Goal: Book appointment/travel/reservation

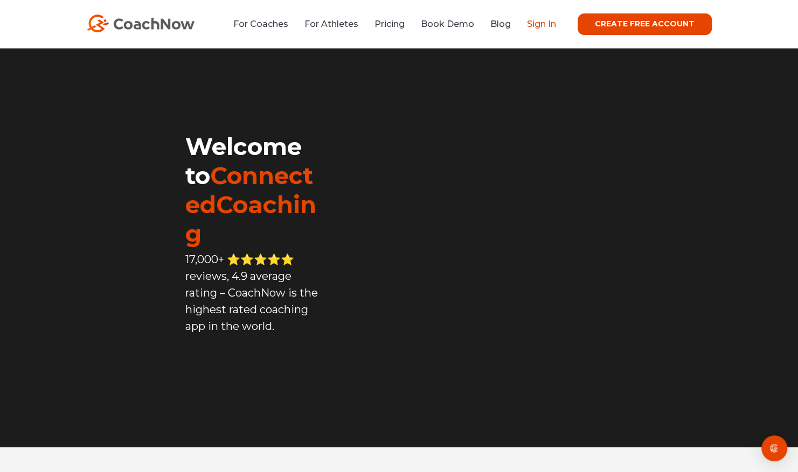
click at [538, 27] on link "Sign In" at bounding box center [541, 24] width 29 height 10
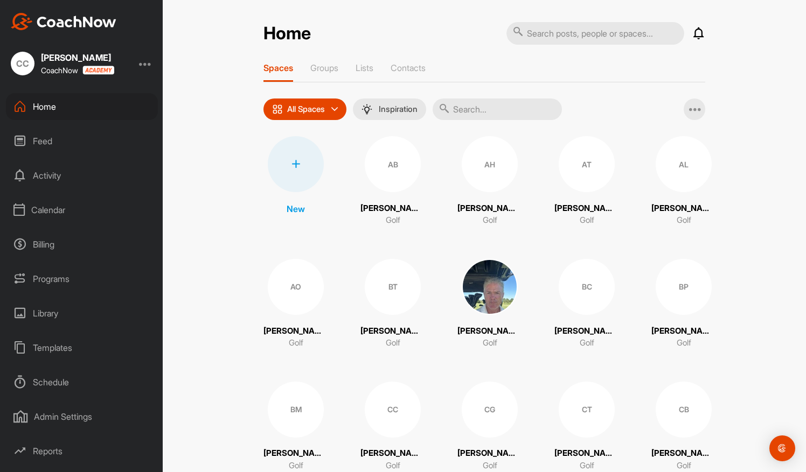
click at [51, 212] on div "Calendar" at bounding box center [82, 210] width 152 height 27
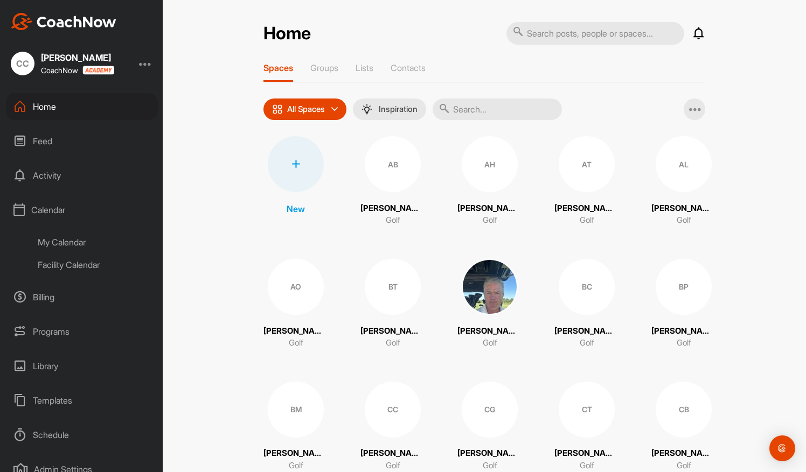
click at [63, 240] on div "My Calendar" at bounding box center [94, 242] width 128 height 23
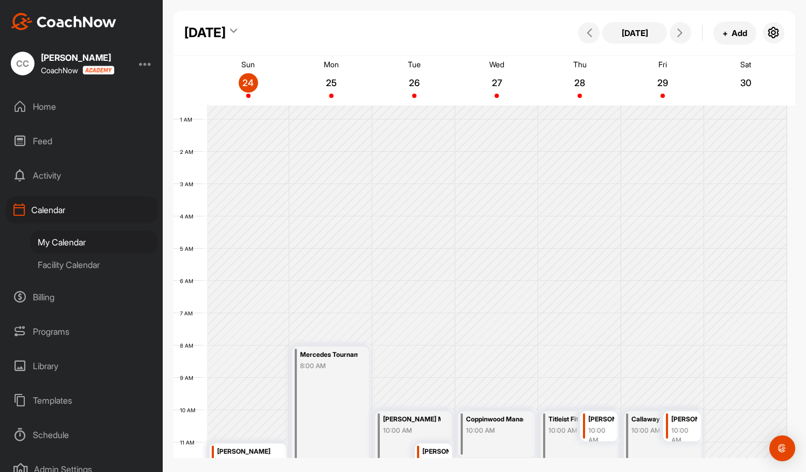
scroll to position [327, 0]
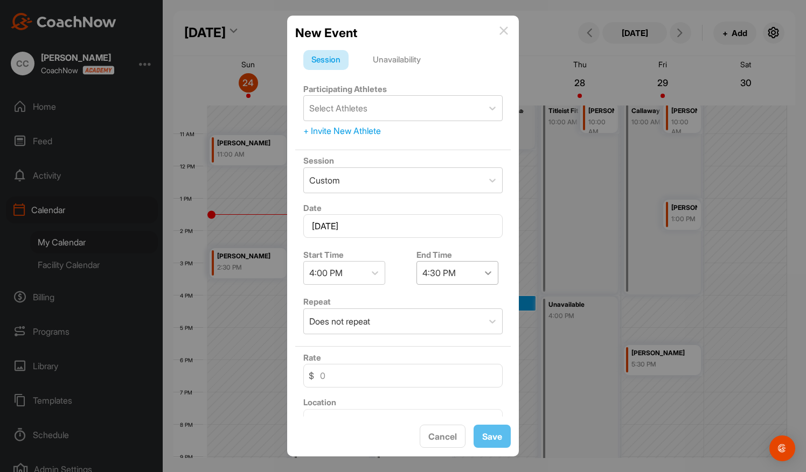
click at [486, 270] on icon at bounding box center [488, 273] width 11 height 11
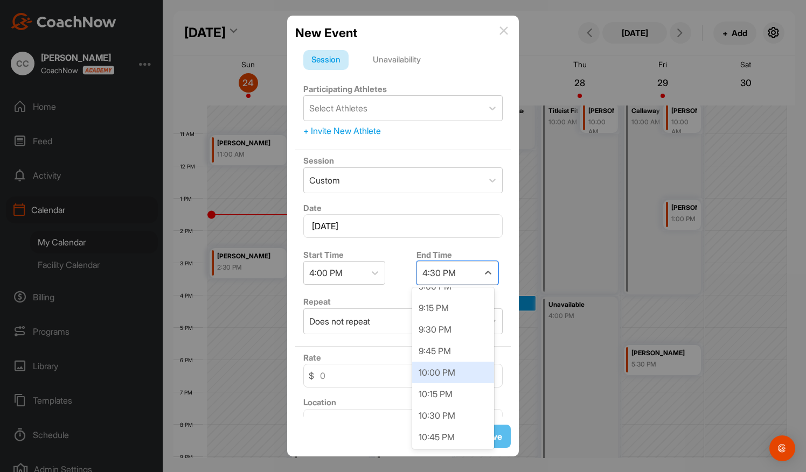
click at [446, 367] on div "10:00 PM" at bounding box center [453, 373] width 82 height 22
click at [388, 56] on div "Unavailability" at bounding box center [397, 60] width 64 height 20
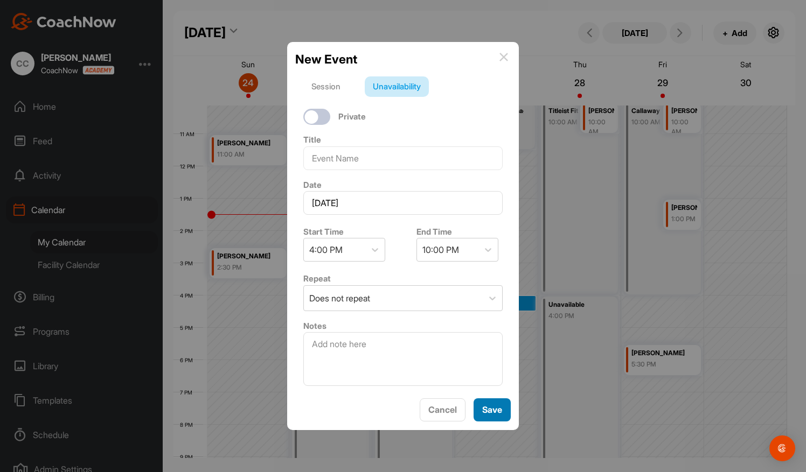
click at [487, 407] on button "Save" at bounding box center [491, 410] width 37 height 23
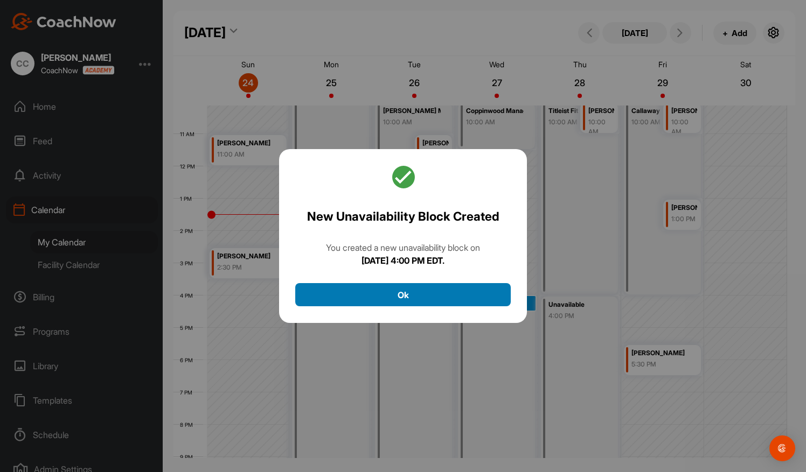
click at [406, 296] on button "Ok" at bounding box center [402, 294] width 215 height 23
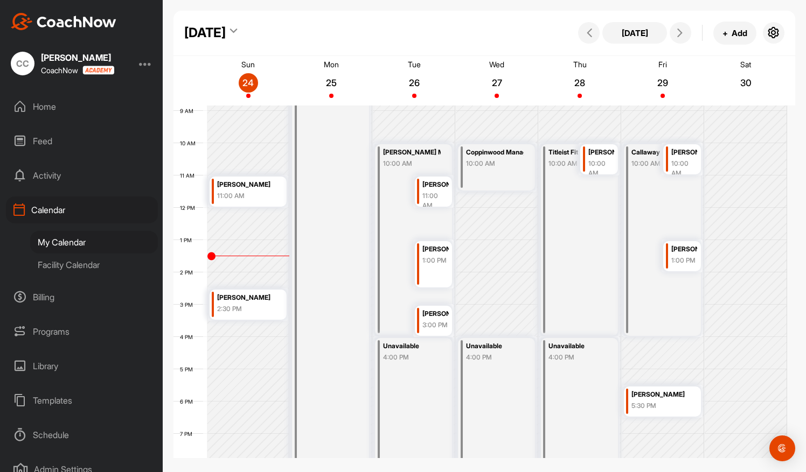
scroll to position [262, 0]
